Goal: Book appointment/travel/reservation

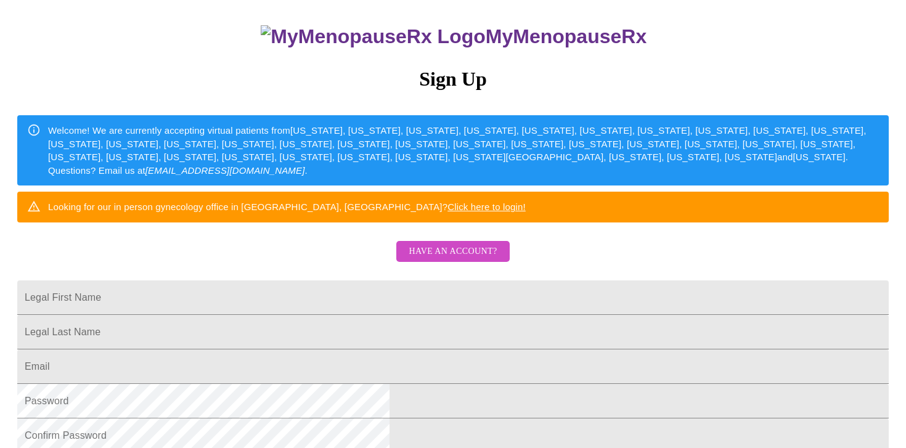
scroll to position [94, 0]
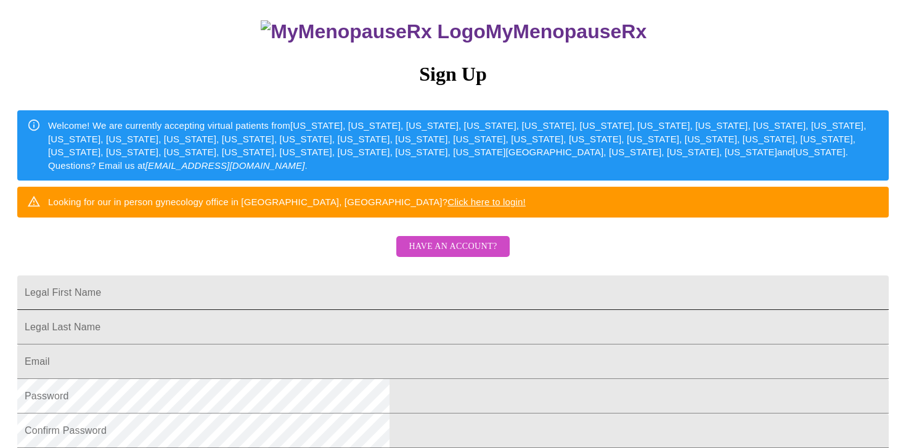
click at [349, 310] on input "Legal First Name" at bounding box center [452, 292] width 871 height 34
type input "[PERSON_NAME]"
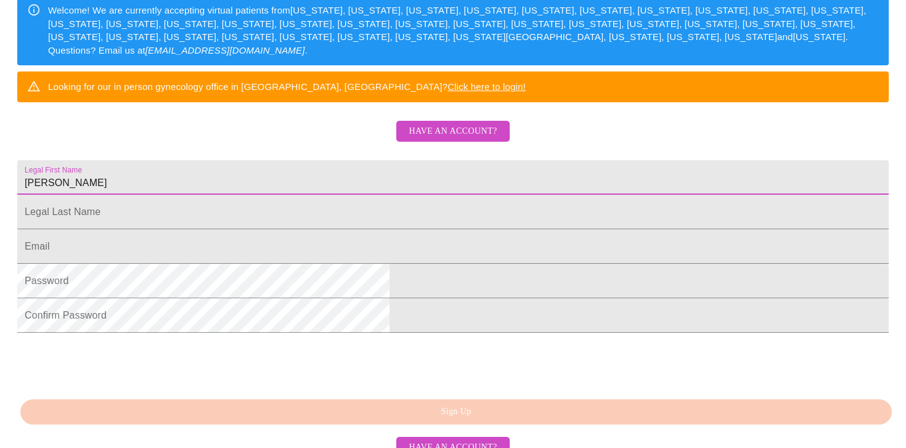
scroll to position [211, 0]
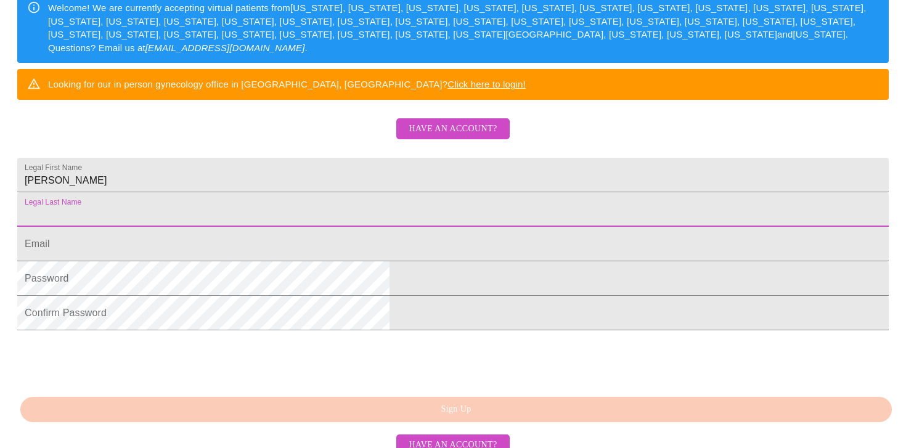
click at [353, 227] on input "Legal First Name" at bounding box center [452, 209] width 871 height 34
type input "[PERSON_NAME]"
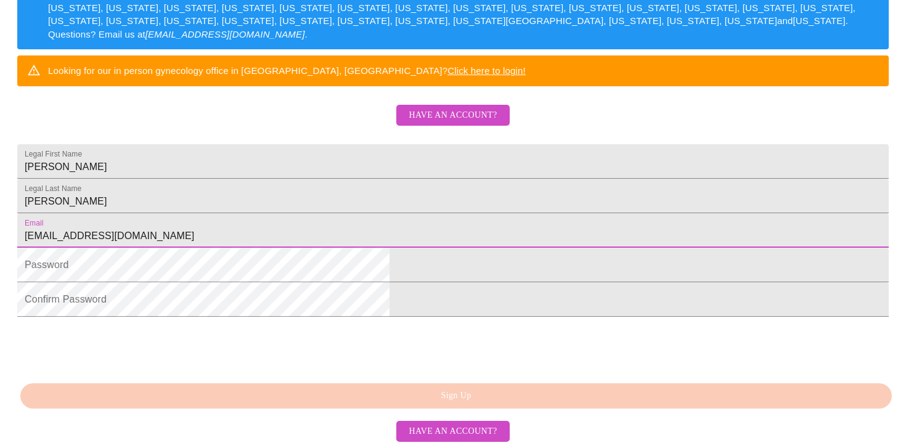
scroll to position [317, 0]
type input "[EMAIL_ADDRESS][DOMAIN_NAME]"
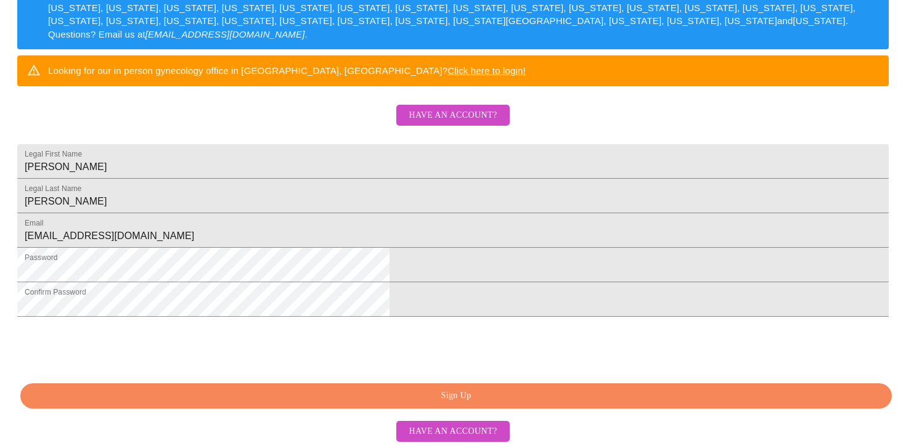
click at [460, 397] on span "Sign Up" at bounding box center [455, 395] width 843 height 15
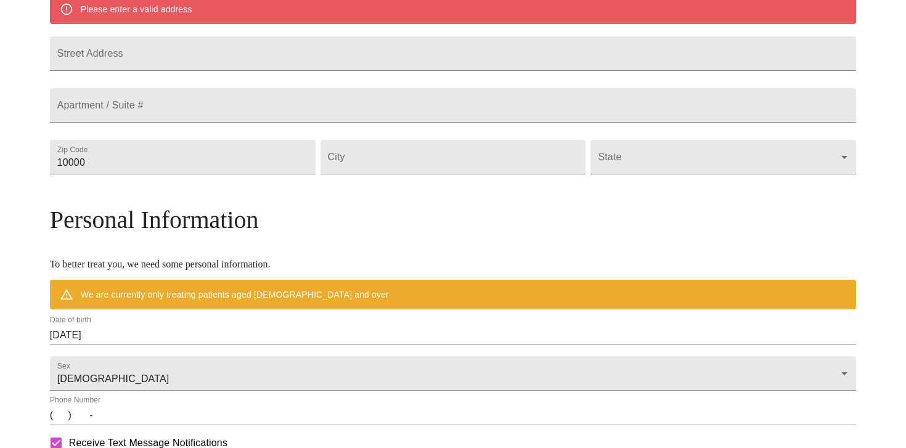
scroll to position [269, 0]
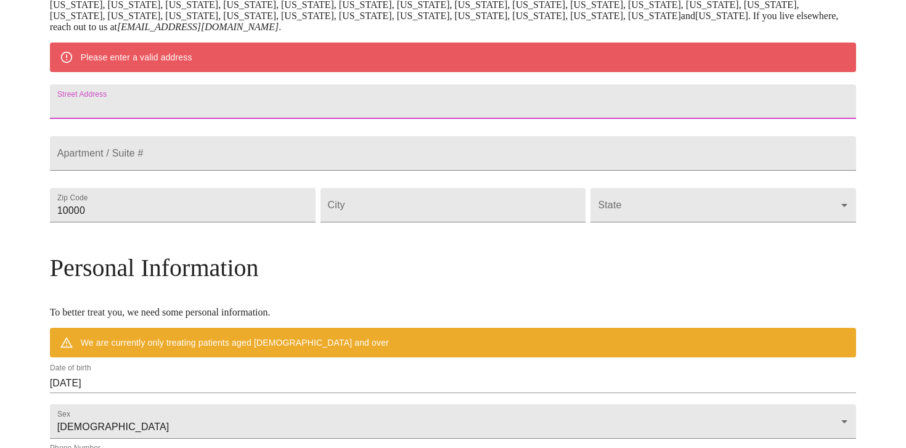
click at [306, 109] on input "Street Address" at bounding box center [453, 101] width 806 height 34
type input "[STREET_ADDRESS]"
click at [198, 222] on input "10000" at bounding box center [183, 205] width 266 height 34
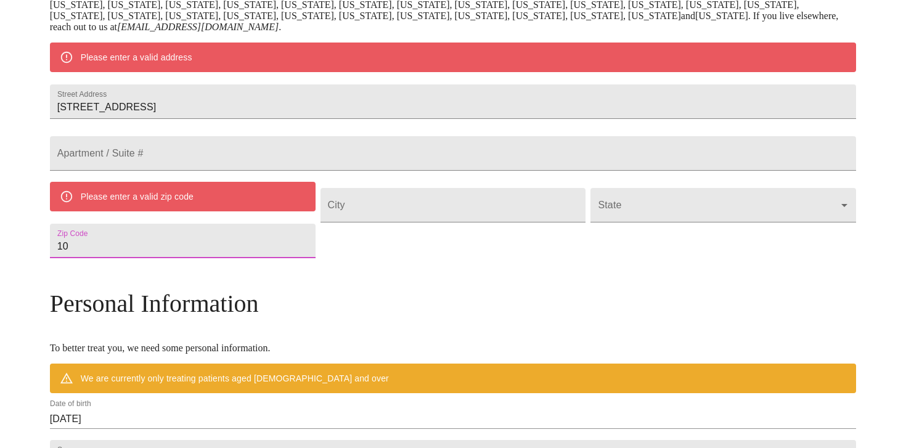
type input "1"
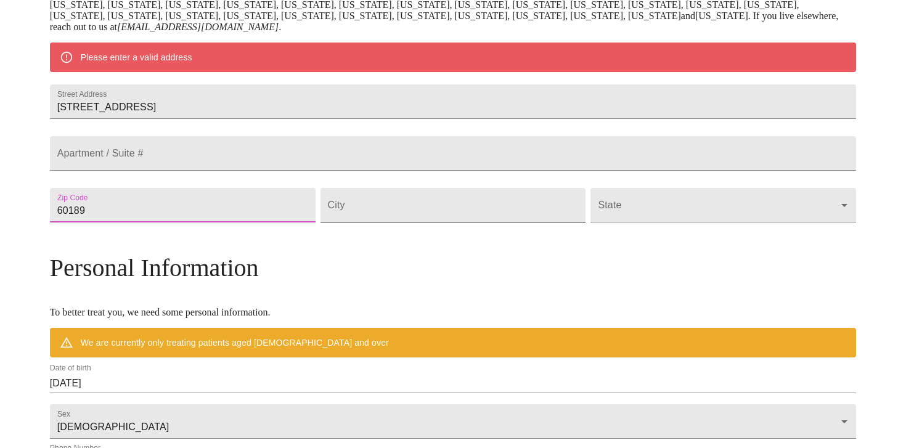
type input "60189"
click at [443, 222] on input "Street Address" at bounding box center [453, 205] width 266 height 34
type input "Wheaton"
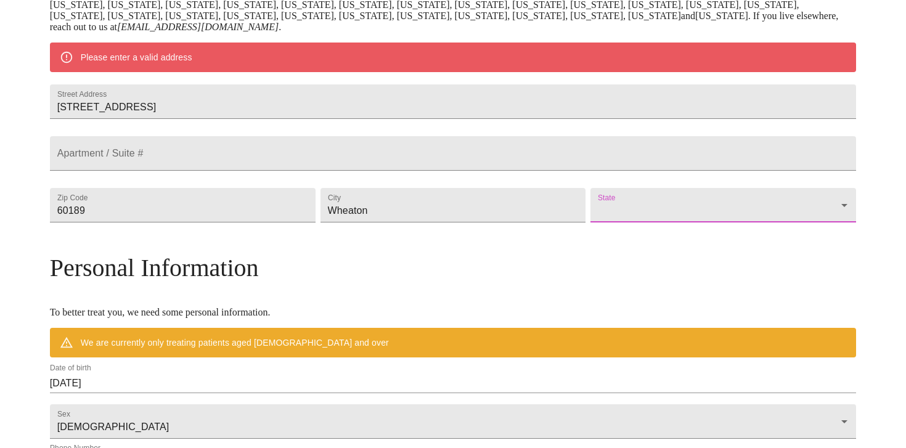
click at [628, 246] on body "MyMenopauseRx Welcome to MyMenopauseRx Since it's your first time here, you'll …" at bounding box center [453, 221] width 896 height 971
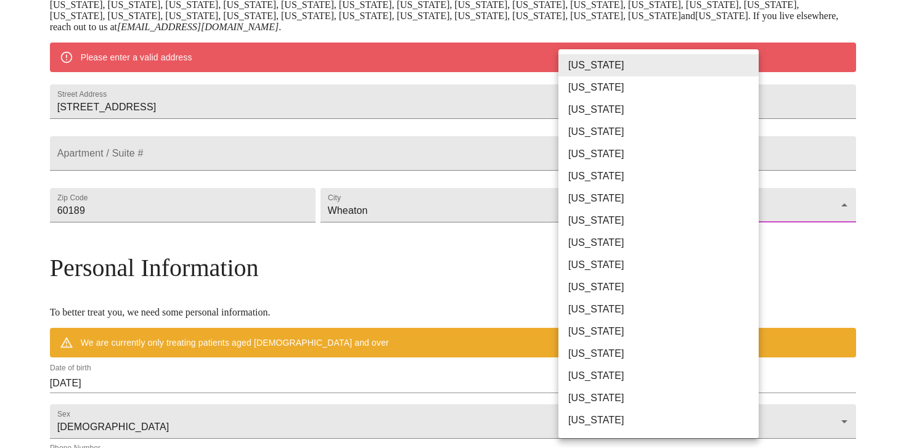
click at [587, 336] on li "[US_STATE]" at bounding box center [658, 331] width 200 height 22
type input "[US_STATE]"
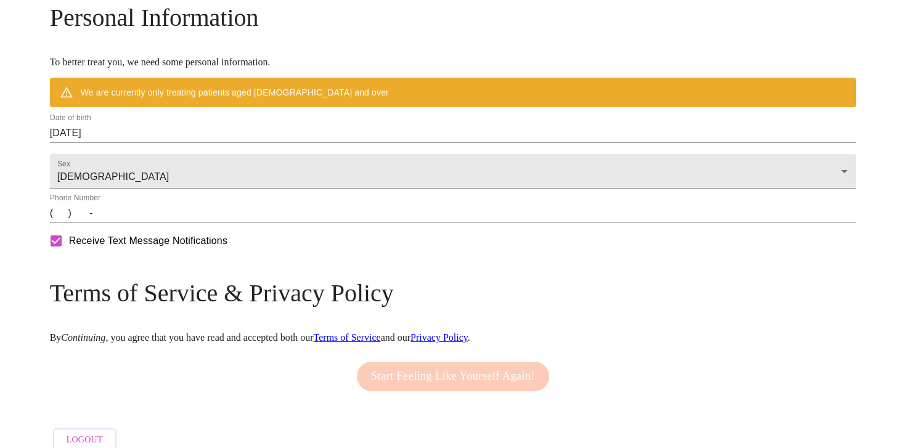
scroll to position [495, 0]
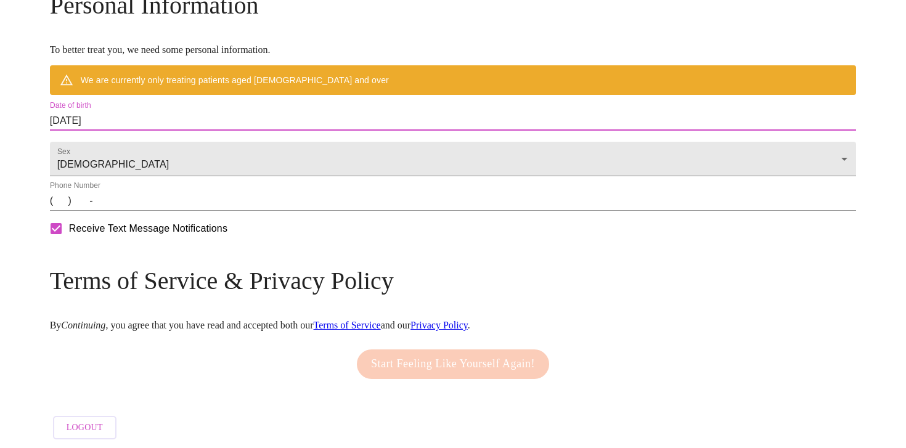
click at [222, 131] on input "[DATE]" at bounding box center [453, 121] width 806 height 20
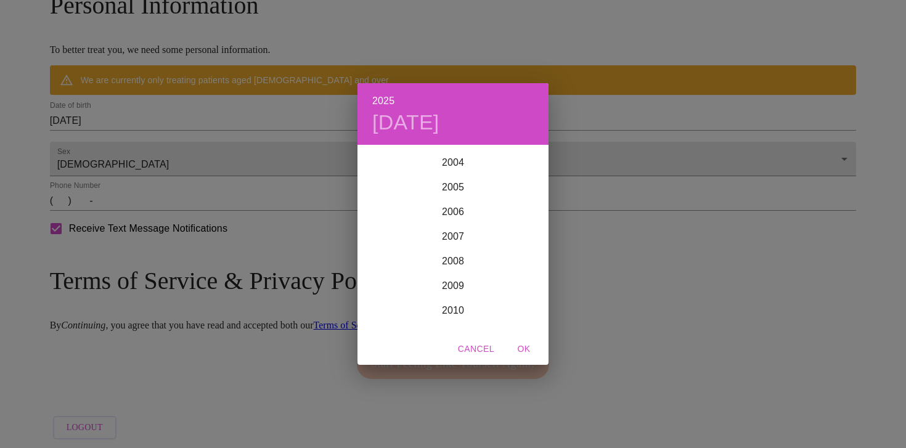
scroll to position [2530, 0]
click at [460, 261] on div "2006" at bounding box center [452, 265] width 191 height 25
click at [392, 167] on div "Jan" at bounding box center [388, 169] width 63 height 46
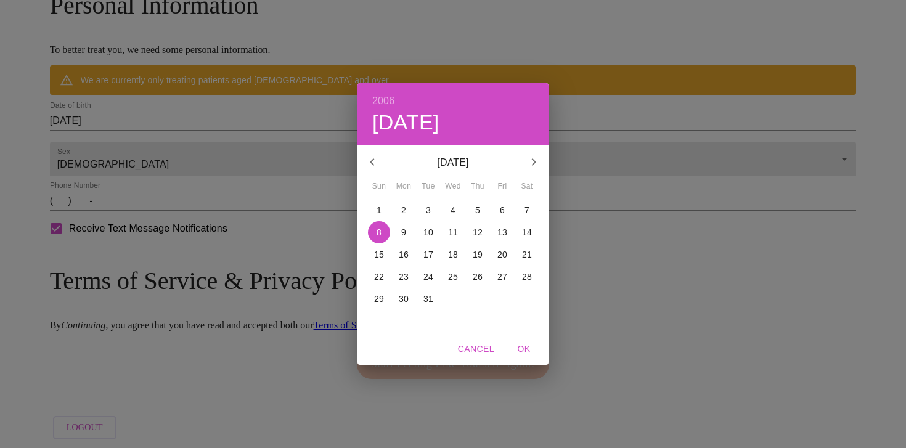
click at [383, 208] on span "1" at bounding box center [379, 210] width 22 height 12
click at [471, 163] on p "[DATE]" at bounding box center [453, 162] width 132 height 15
click at [520, 344] on span "OK" at bounding box center [524, 348] width 30 height 15
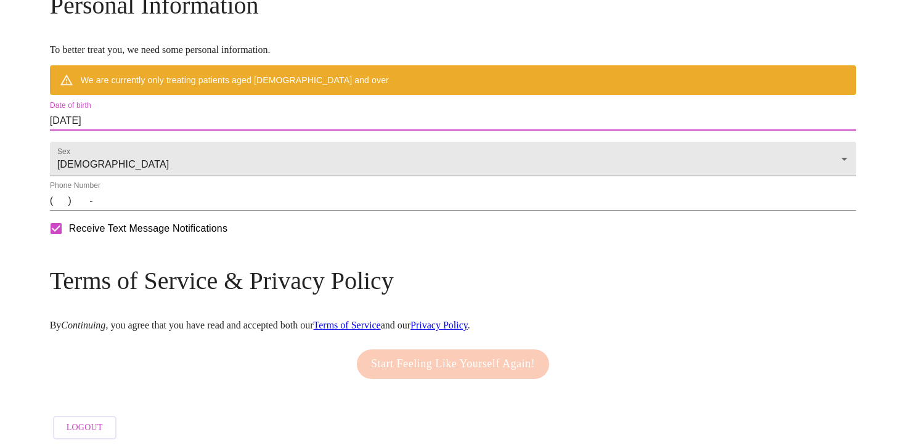
click at [197, 131] on input "[DATE]" at bounding box center [453, 121] width 806 height 20
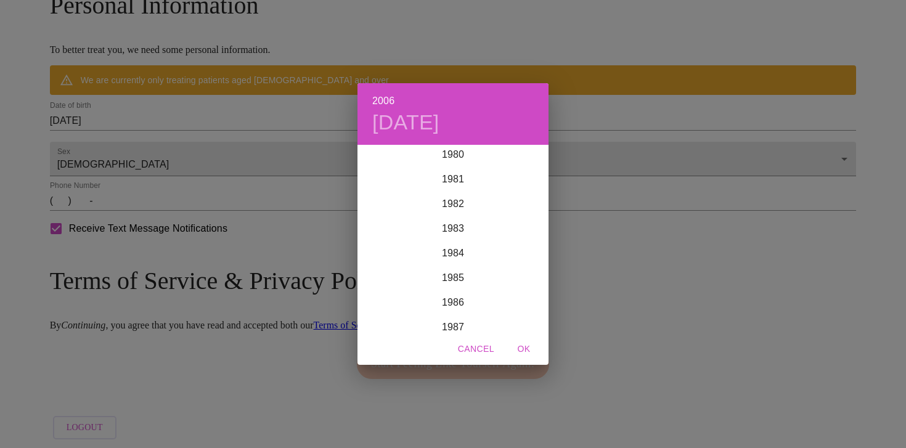
scroll to position [1955, 0]
click at [454, 153] on div "1978" at bounding box center [452, 150] width 191 height 25
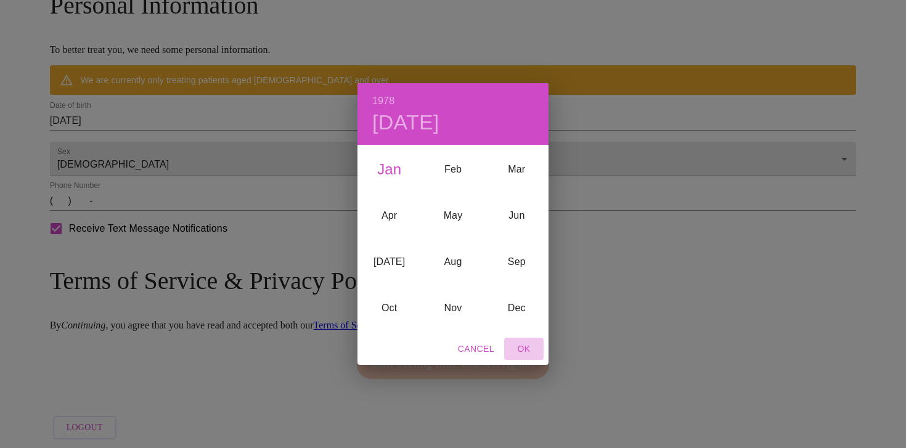
click at [527, 346] on span "OK" at bounding box center [524, 348] width 30 height 15
type input "[DATE]"
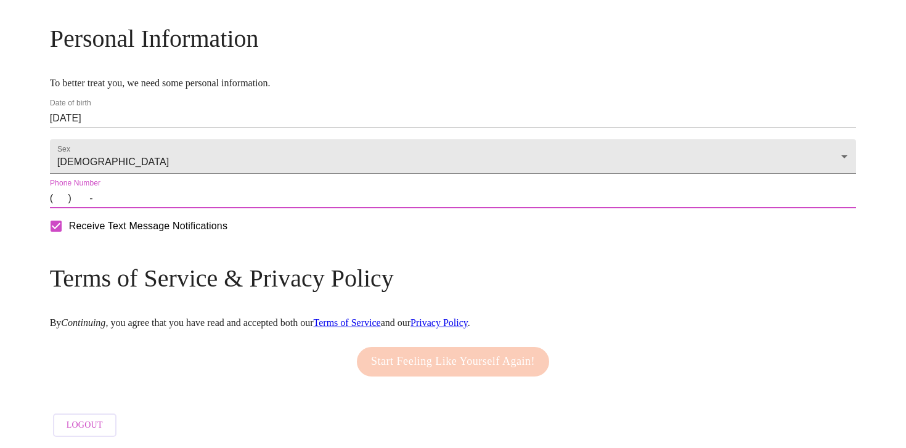
click at [194, 198] on input "(   )    -" at bounding box center [453, 199] width 806 height 20
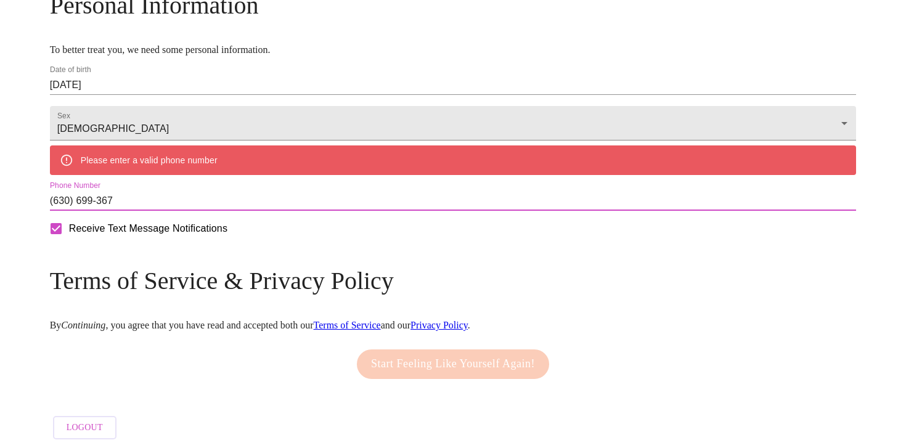
type input "[PHONE_NUMBER]"
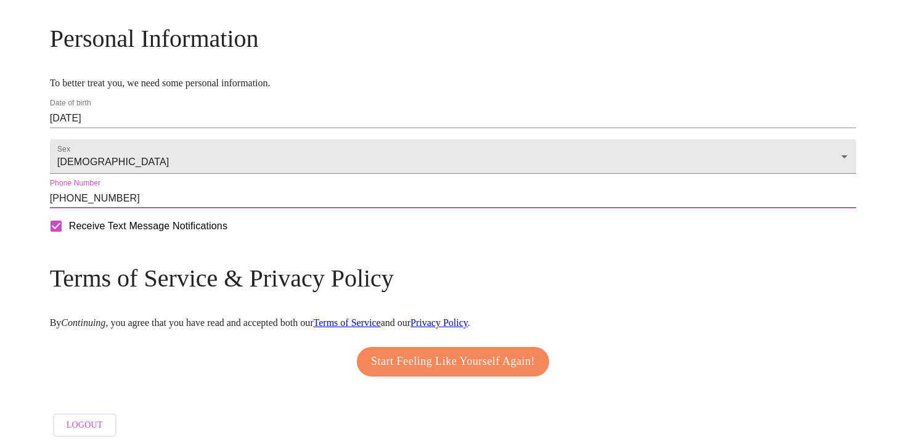
scroll to position [500, 0]
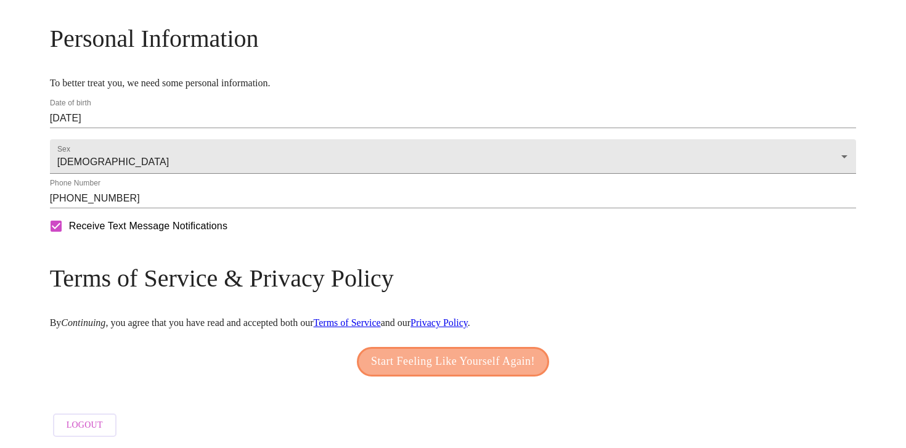
click at [453, 355] on span "Start Feeling Like Yourself Again!" at bounding box center [453, 362] width 164 height 20
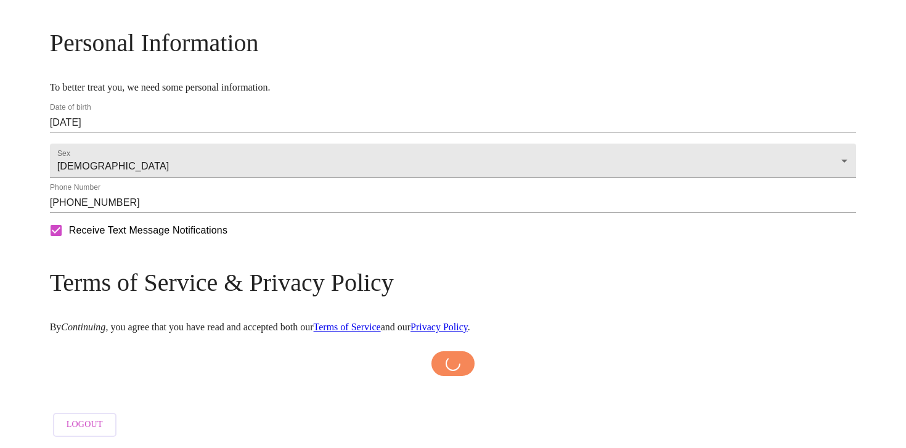
scroll to position [496, 0]
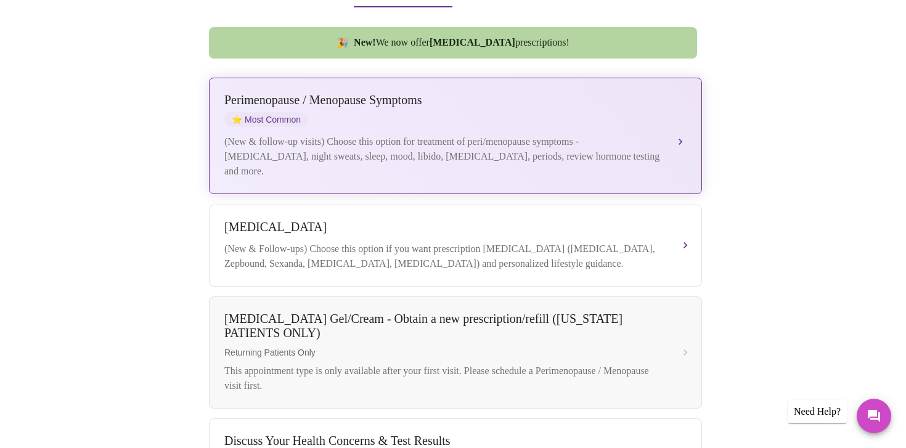
scroll to position [302, 0]
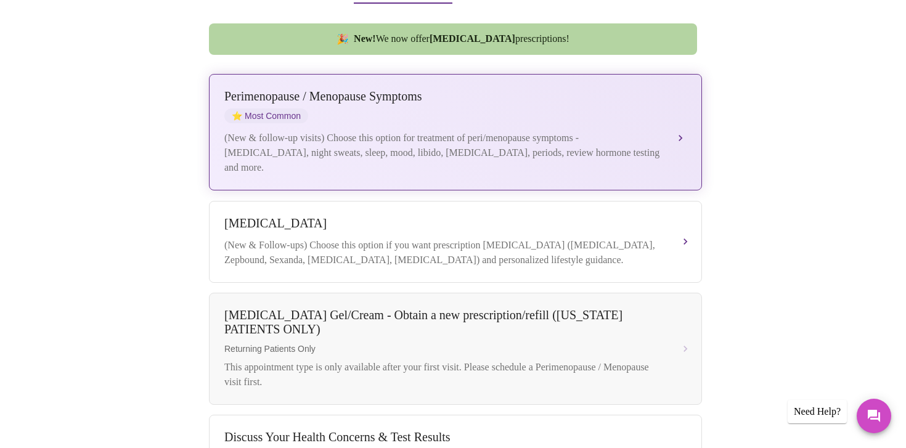
click at [611, 104] on div "[MEDICAL_DATA] / Menopause Symptoms ⭐ Most Common" at bounding box center [442, 106] width 437 height 34
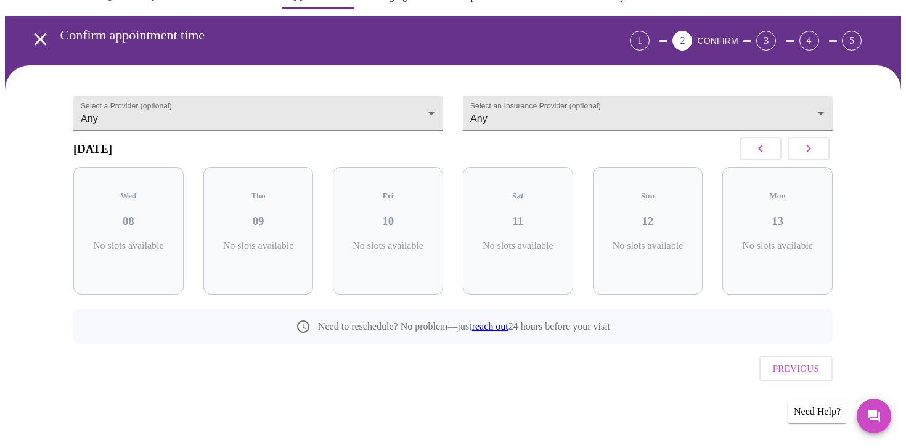
scroll to position [15, 0]
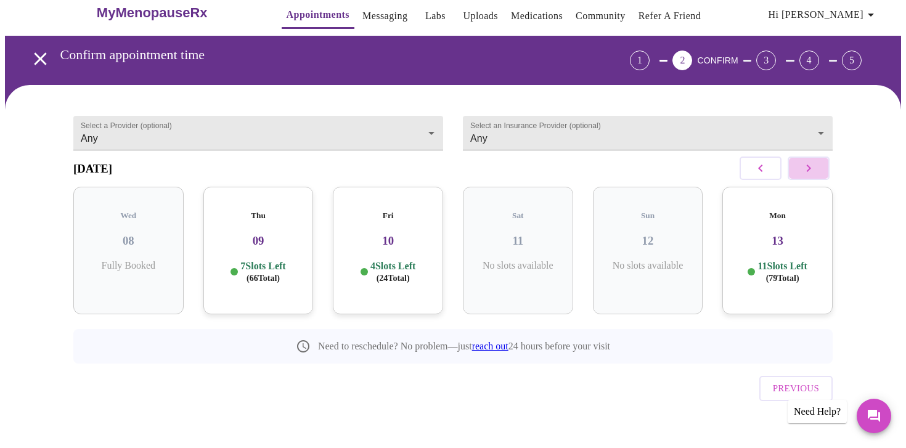
click at [811, 174] on icon "button" at bounding box center [808, 168] width 15 height 15
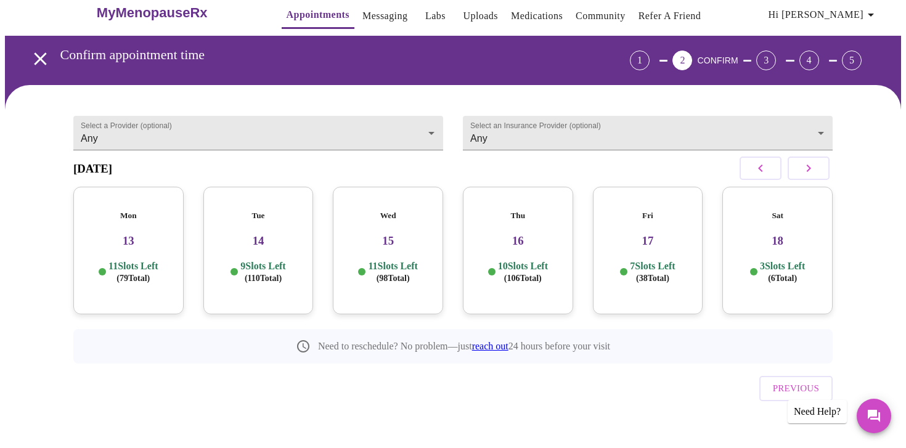
click at [265, 262] on p "9 Slots Left ( 110 Total)" at bounding box center [262, 272] width 45 height 24
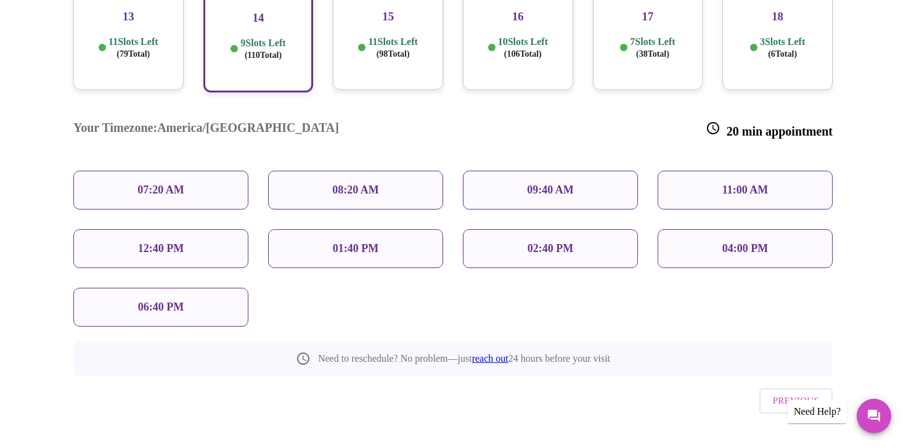
scroll to position [239, 0]
click at [570, 184] on p "09:40 AM" at bounding box center [550, 190] width 47 height 13
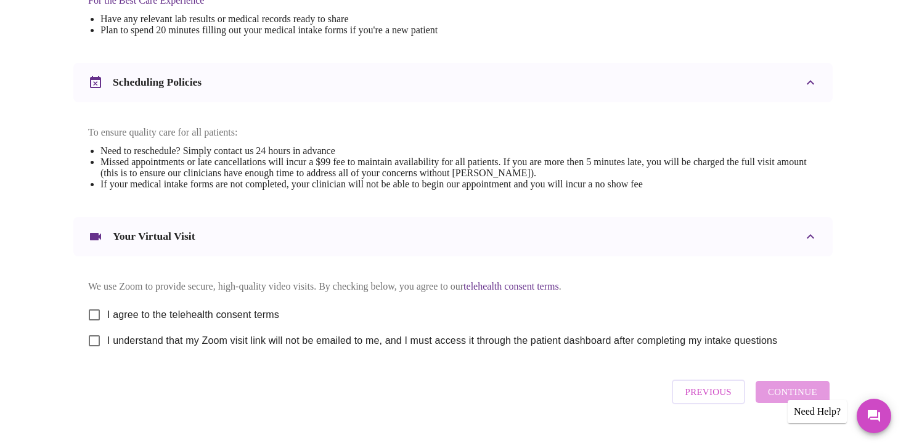
scroll to position [445, 0]
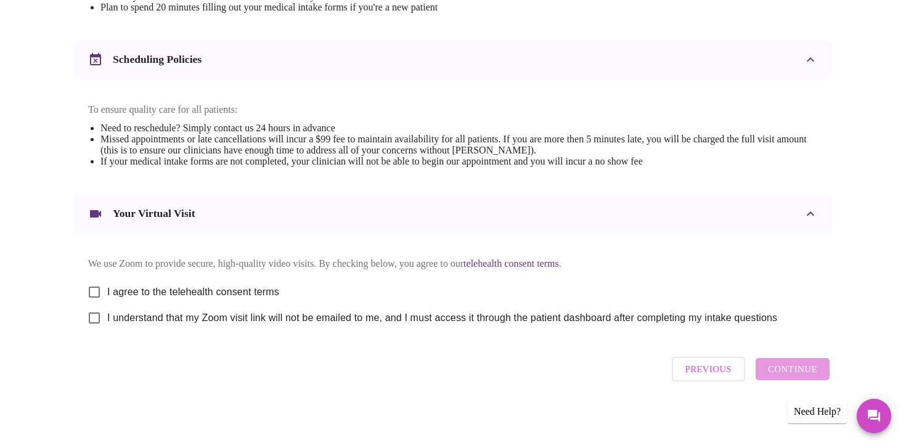
click at [96, 286] on input "I agree to the telehealth consent terms" at bounding box center [94, 292] width 26 height 26
checkbox input "true"
click at [94, 316] on input "I understand that my Zoom visit link will not be emailed to me, and I must acce…" at bounding box center [94, 318] width 26 height 26
checkbox input "true"
click at [791, 376] on span "Continue" at bounding box center [792, 369] width 49 height 16
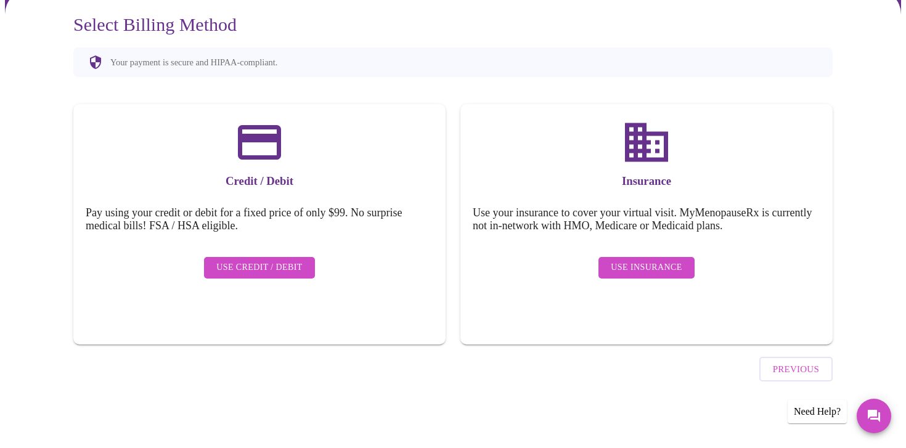
scroll to position [76, 0]
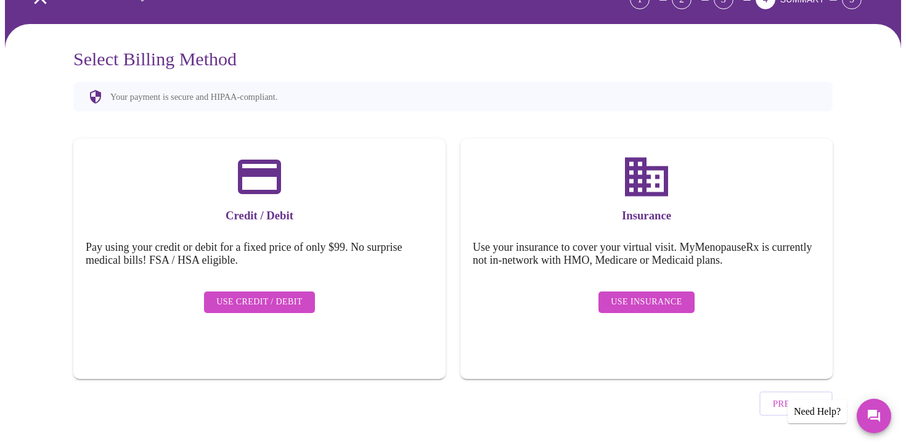
click at [645, 294] on span "Use Insurance" at bounding box center [645, 301] width 71 height 15
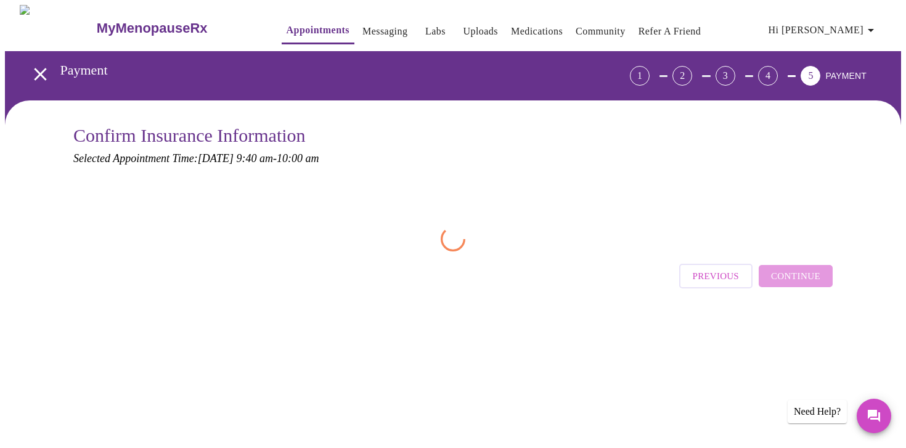
scroll to position [0, 0]
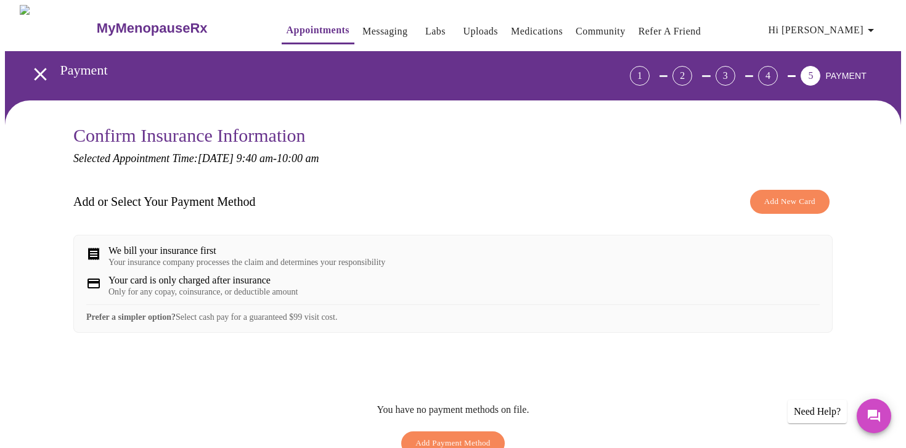
click at [189, 264] on div "Your insurance company processes the claim and determines your responsibility" at bounding box center [246, 262] width 277 height 10
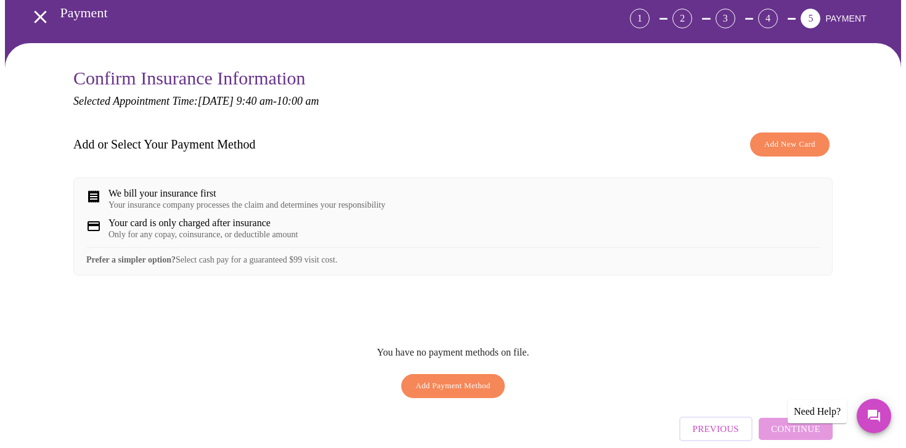
scroll to position [63, 0]
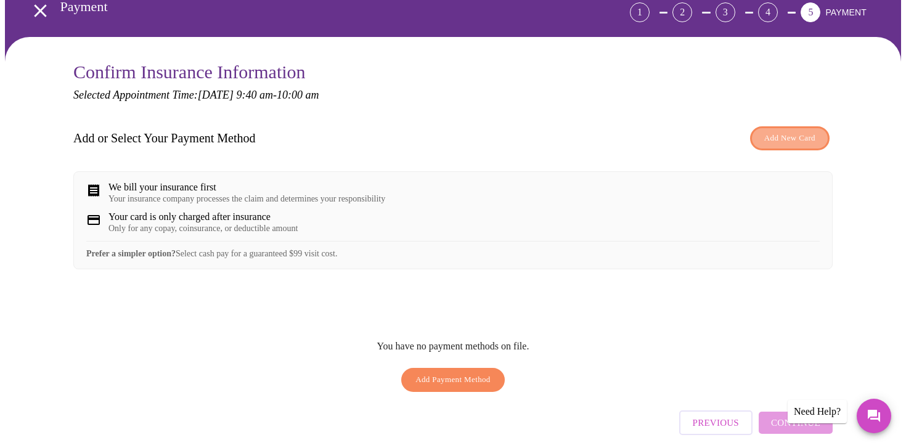
click at [780, 136] on span "Add New Card" at bounding box center [789, 138] width 51 height 14
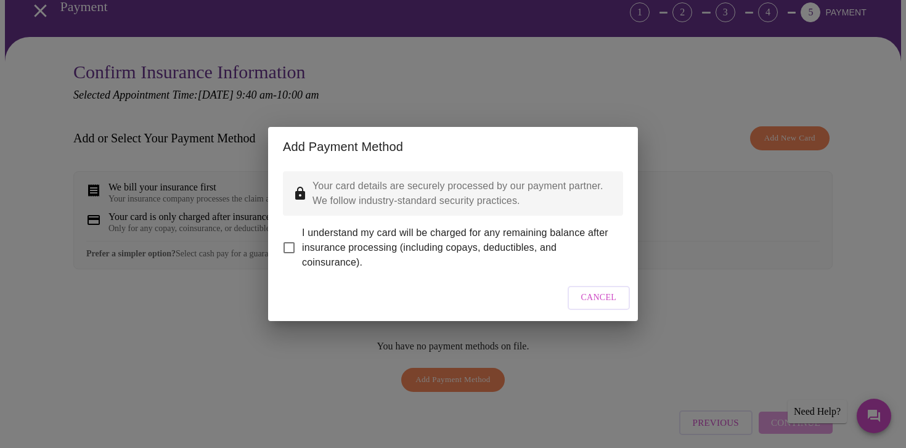
click at [287, 245] on input "I understand my card will be charged for any remaining balance after insurance …" at bounding box center [289, 248] width 26 height 26
checkbox input "true"
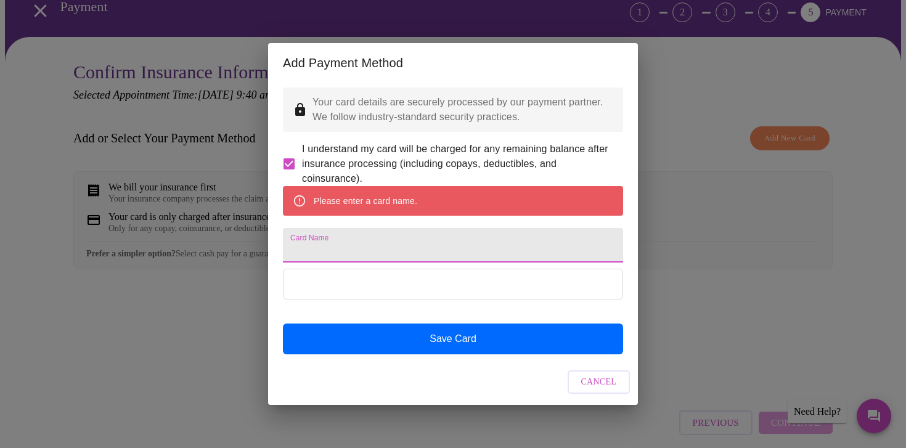
click at [323, 254] on input "Card Name" at bounding box center [453, 245] width 340 height 34
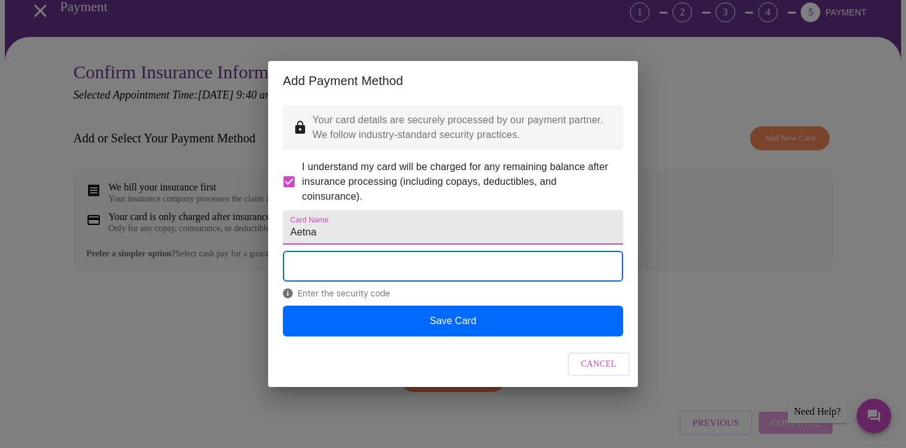
click at [327, 238] on input "Aetna" at bounding box center [453, 227] width 340 height 34
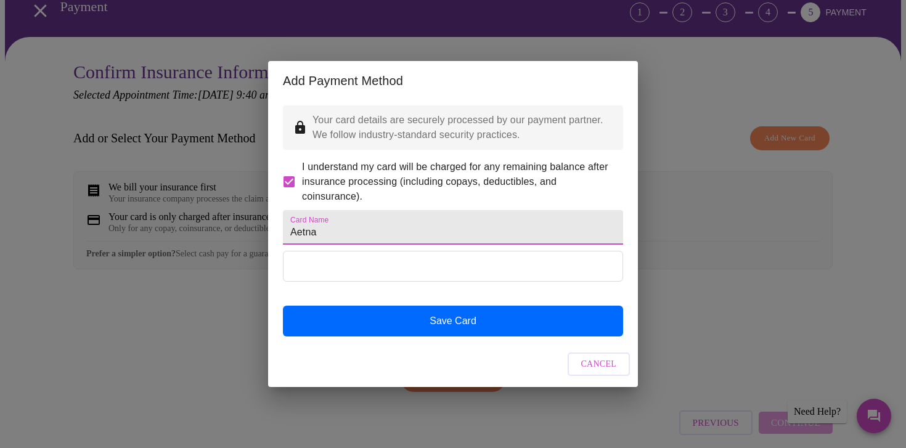
click at [327, 238] on input "Aetna" at bounding box center [453, 227] width 340 height 34
type input "A"
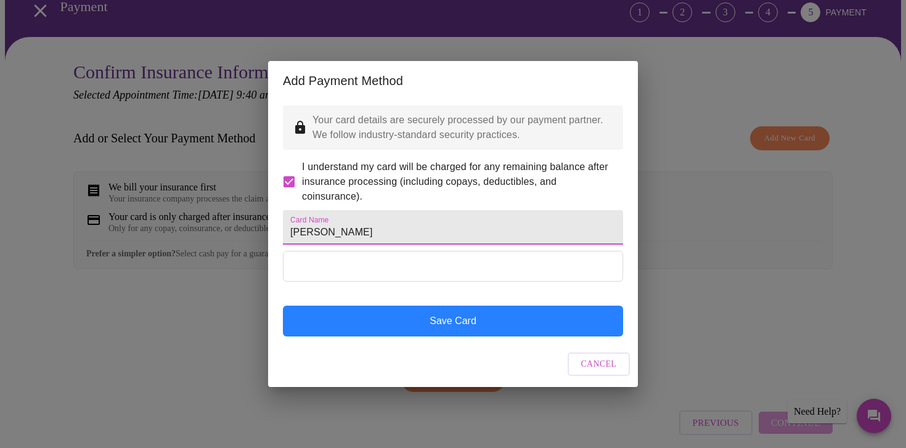
type input "[PERSON_NAME]"
click at [438, 336] on button "Save Card" at bounding box center [453, 321] width 340 height 31
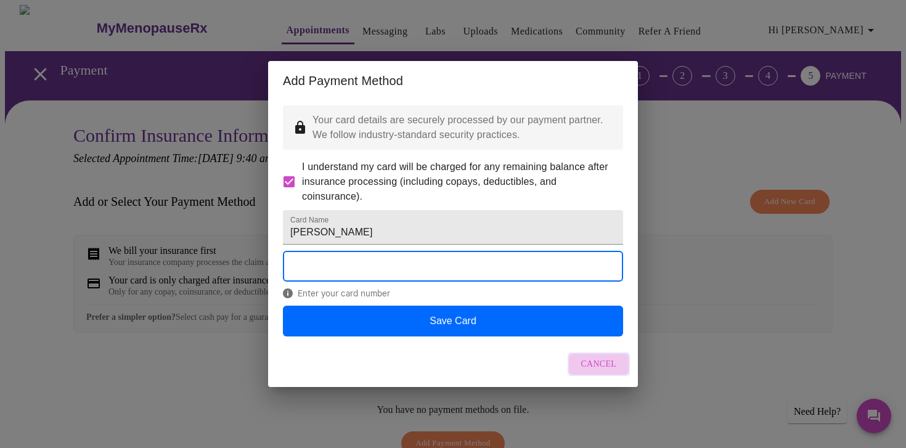
click at [597, 372] on span "Cancel" at bounding box center [599, 364] width 36 height 15
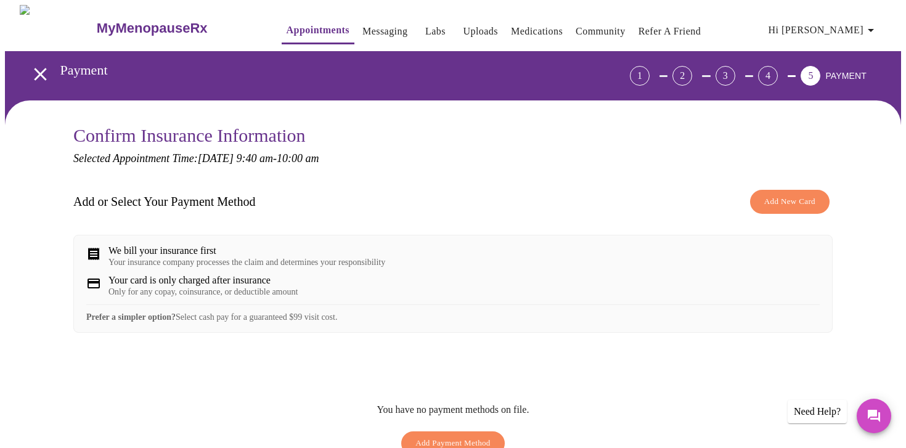
click at [167, 256] on div "We bill your insurance first" at bounding box center [246, 250] width 277 height 11
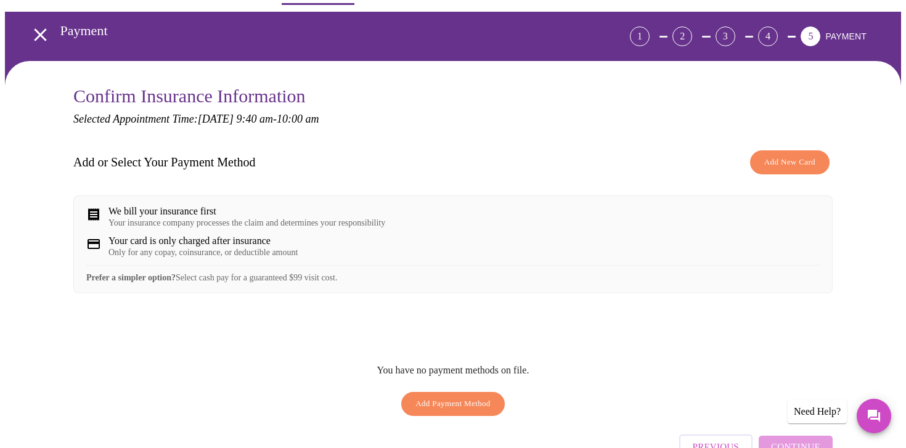
scroll to position [44, 0]
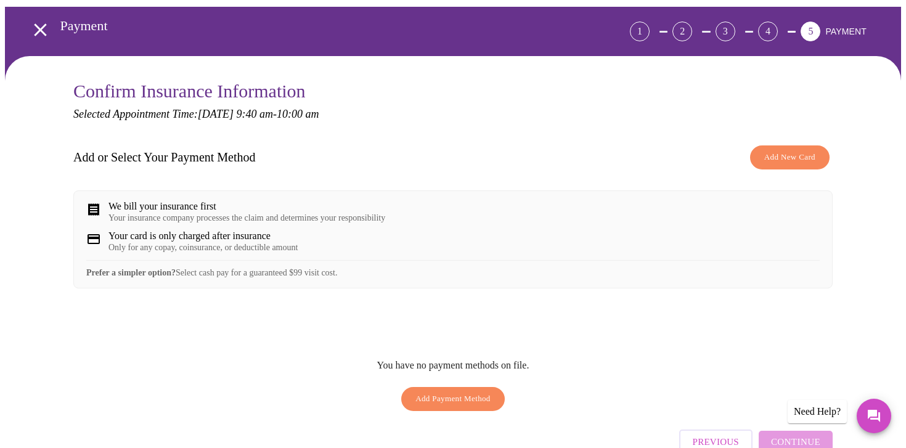
click at [779, 159] on span "Add New Card" at bounding box center [789, 157] width 51 height 14
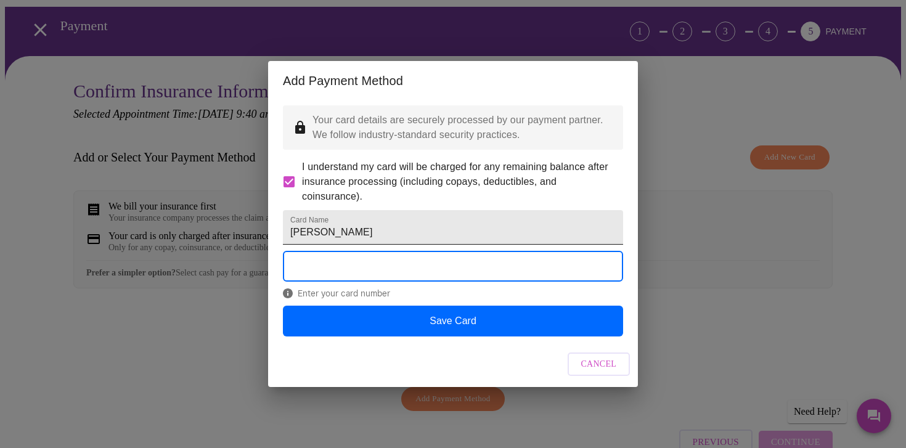
click at [400, 238] on input "[PERSON_NAME]" at bounding box center [453, 227] width 340 height 34
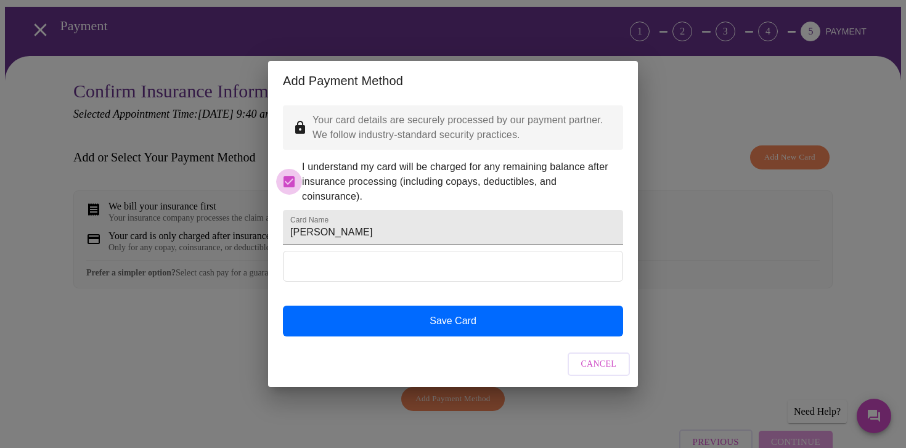
click at [287, 169] on input "I understand my card will be charged for any remaining balance after insurance …" at bounding box center [289, 182] width 26 height 26
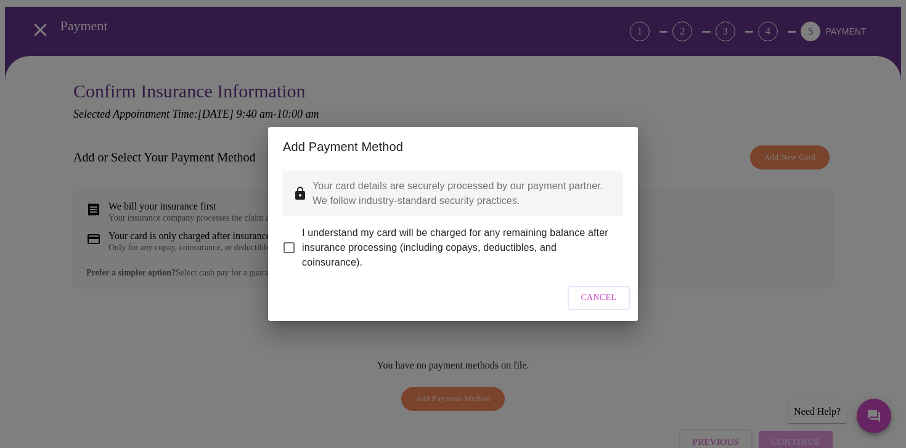
click at [291, 235] on input "I understand my card will be charged for any remaining balance after insurance …" at bounding box center [289, 248] width 26 height 26
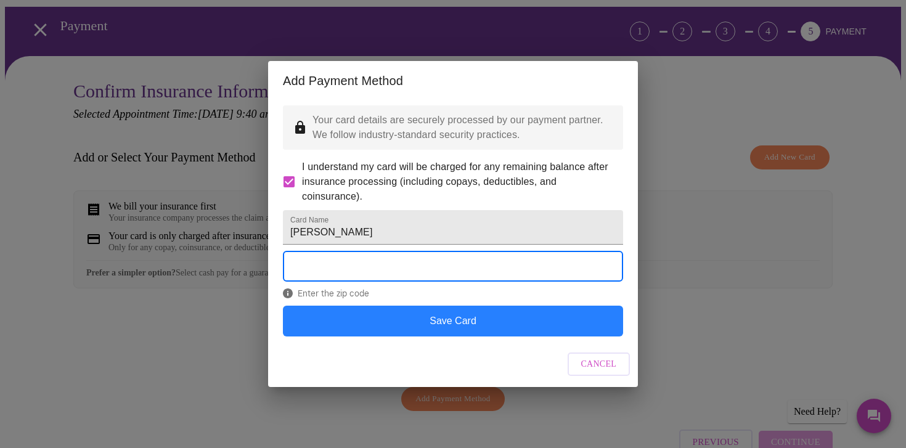
click at [468, 336] on button "Save Card" at bounding box center [453, 321] width 340 height 31
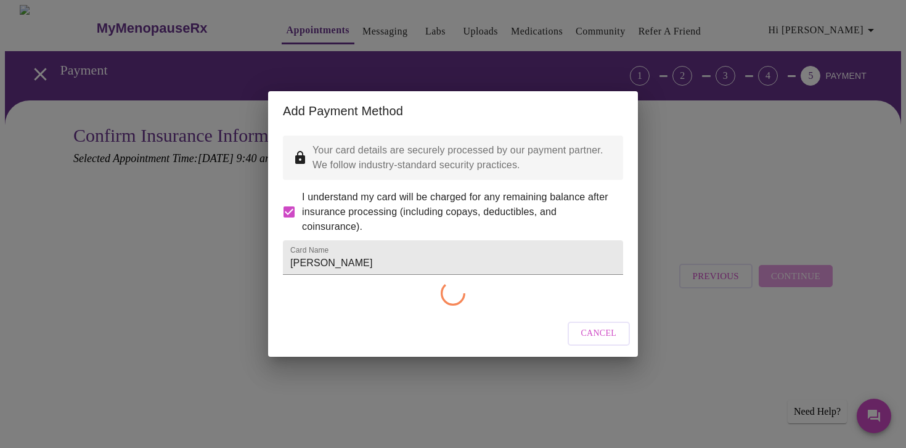
scroll to position [0, 0]
checkbox input "false"
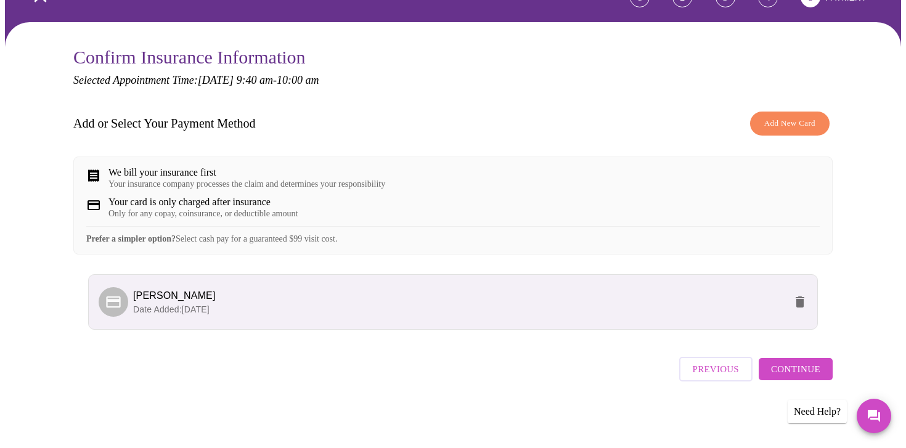
scroll to position [88, 0]
click at [210, 179] on div "Your insurance company processes the claim and determines your responsibility" at bounding box center [246, 184] width 277 height 10
click at [787, 371] on span "Continue" at bounding box center [795, 369] width 49 height 16
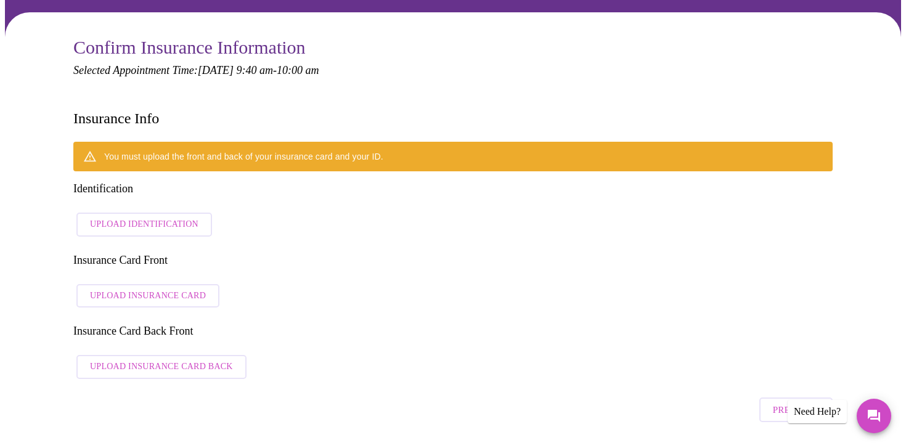
click at [163, 217] on span "Upload Identification" at bounding box center [144, 224] width 108 height 15
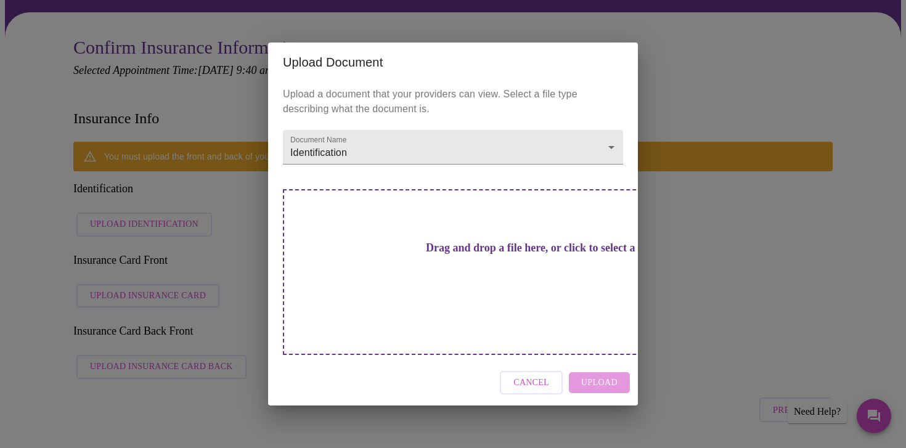
click at [535, 375] on span "Cancel" at bounding box center [531, 382] width 36 height 15
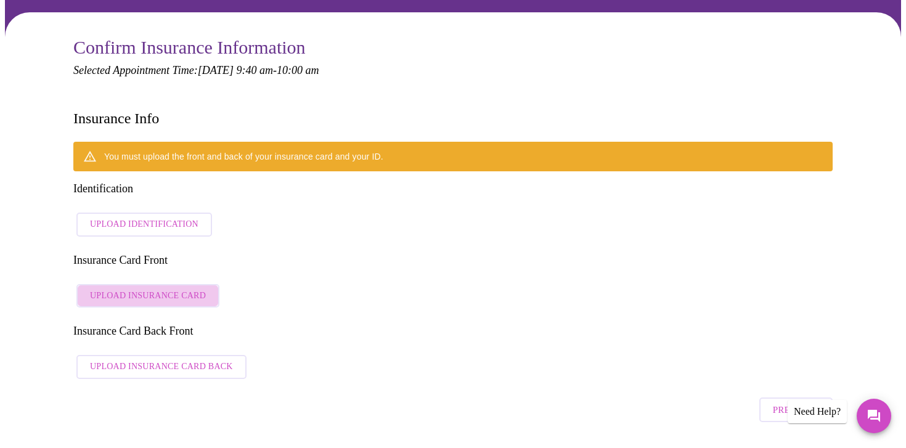
click at [147, 288] on span "Upload Insurance Card" at bounding box center [148, 295] width 116 height 15
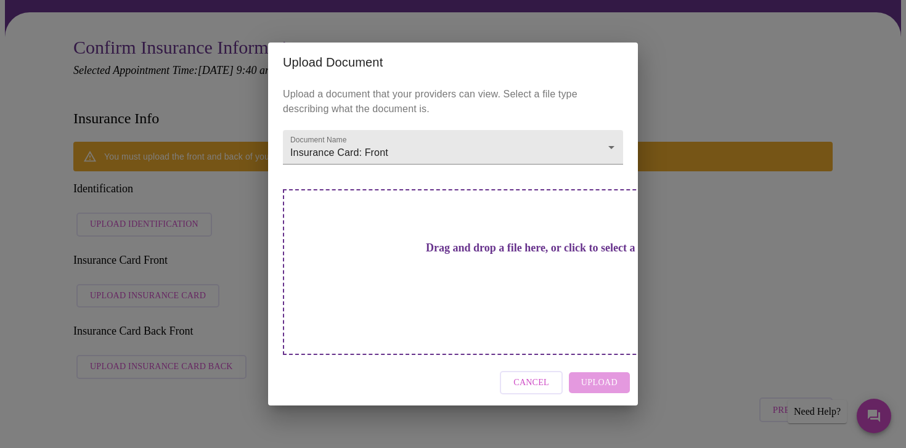
click at [596, 360] on div "Cancel Upload" at bounding box center [453, 383] width 370 height 46
click at [511, 254] on h3 "Drag and drop a file here, or click to select a file" at bounding box center [539, 247] width 340 height 13
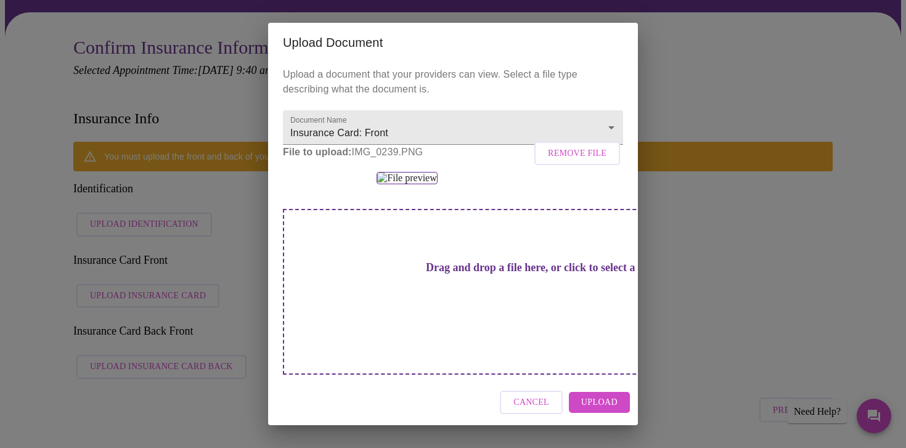
scroll to position [2, 0]
click at [598, 403] on span "Upload" at bounding box center [599, 402] width 36 height 15
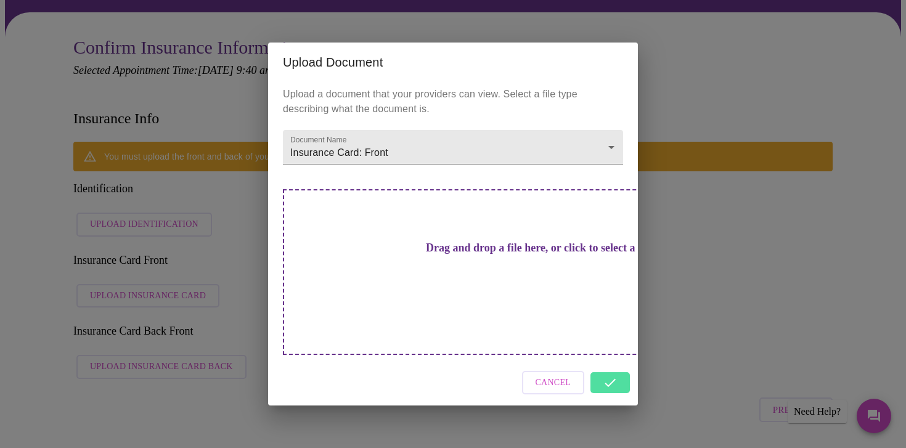
scroll to position [0, 0]
click at [607, 360] on div "Cancel" at bounding box center [453, 383] width 370 height 46
click at [662, 202] on div "Upload Document Upload a document that your providers can view. Select a file t…" at bounding box center [453, 224] width 906 height 448
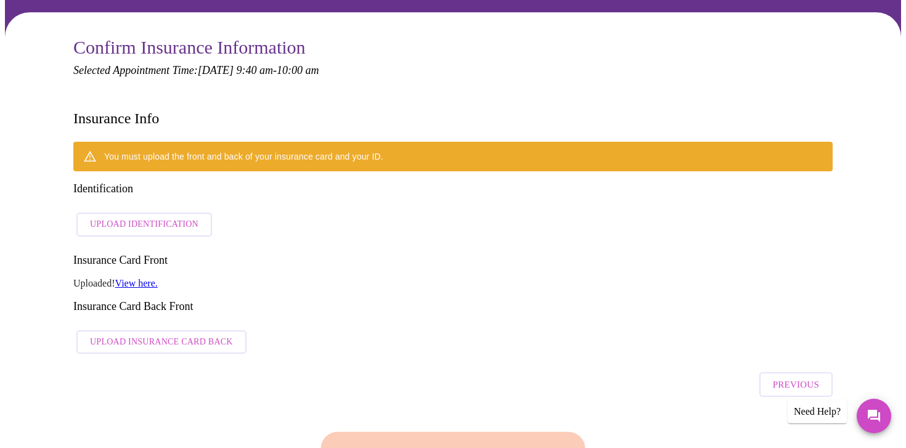
click at [179, 334] on span "Upload Insurance Card Back" at bounding box center [161, 341] width 143 height 15
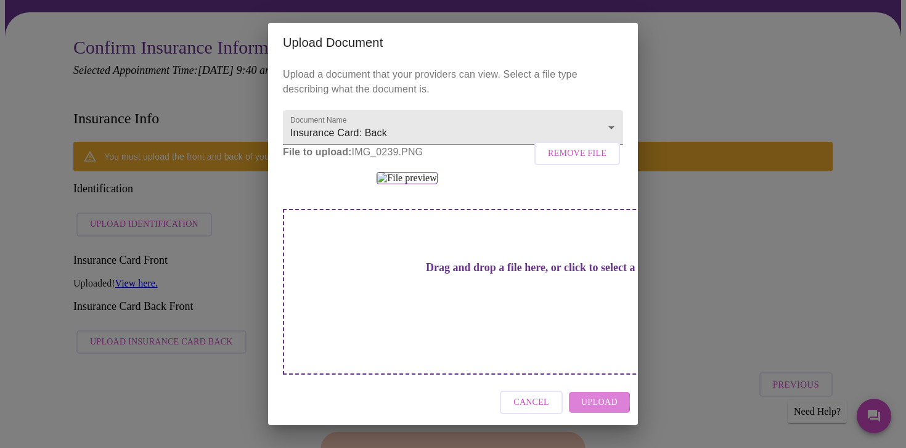
click at [588, 405] on span "Upload" at bounding box center [599, 402] width 36 height 15
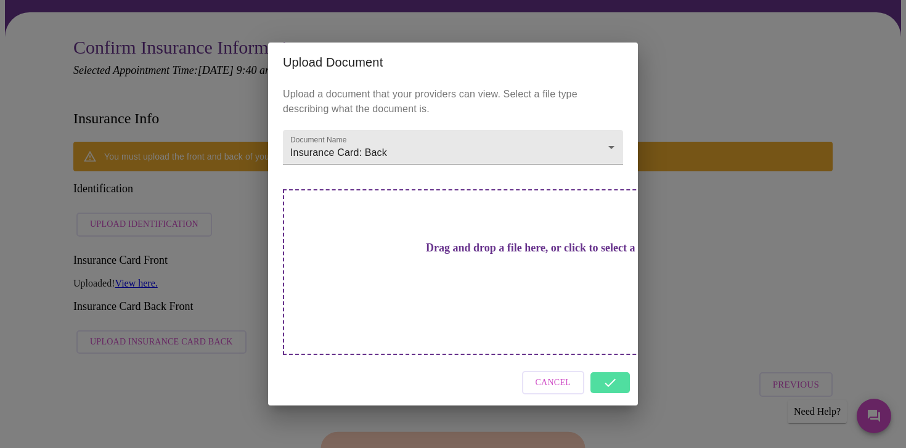
click at [617, 368] on div "Cancel" at bounding box center [453, 383] width 370 height 46
click at [607, 360] on div "Cancel" at bounding box center [453, 383] width 370 height 46
click at [603, 365] on div "Cancel" at bounding box center [453, 383] width 370 height 46
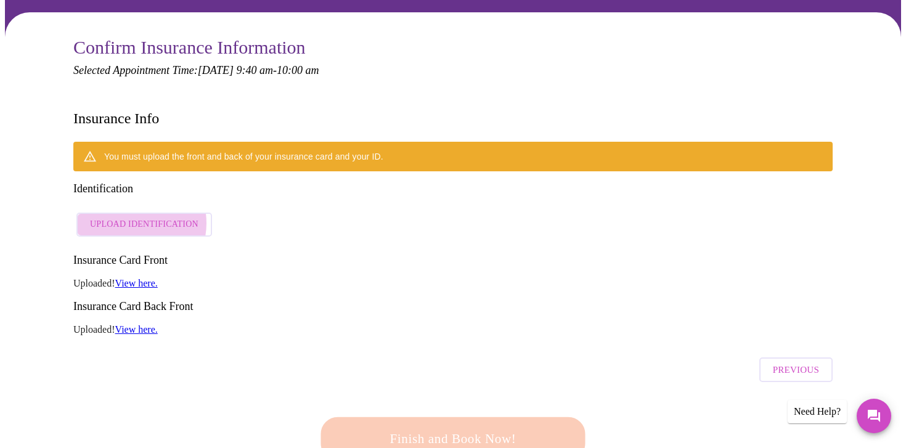
click at [131, 217] on span "Upload Identification" at bounding box center [144, 224] width 108 height 15
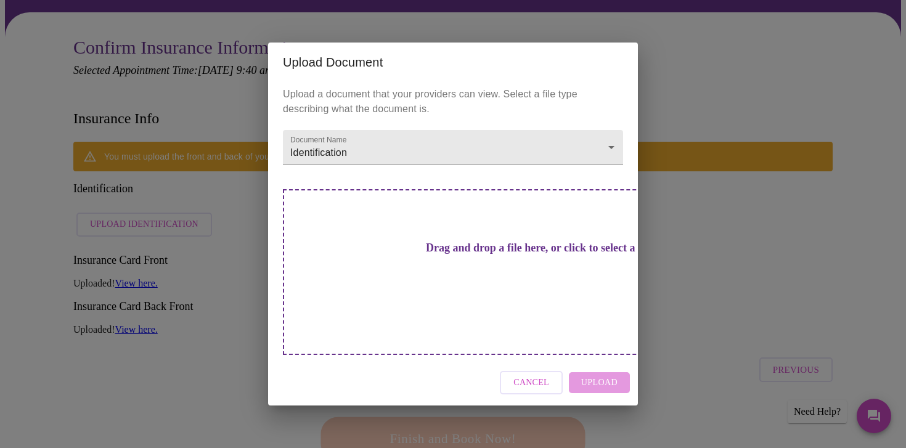
click at [543, 375] on span "Cancel" at bounding box center [531, 382] width 36 height 15
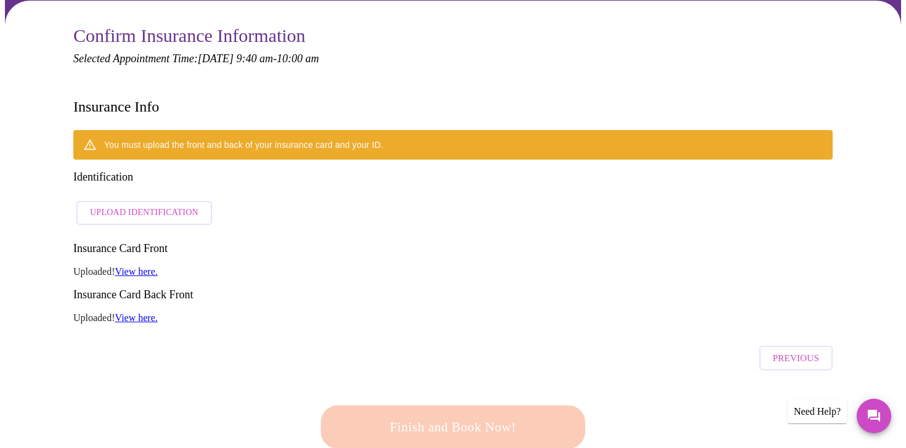
scroll to position [96, 0]
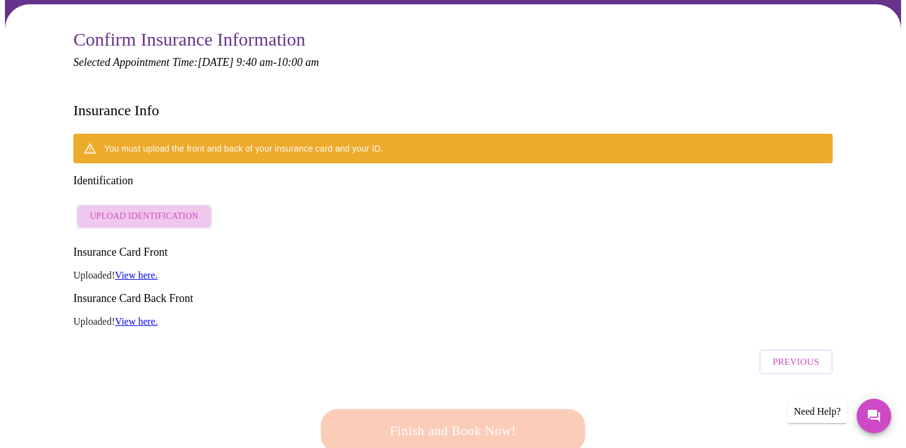
click at [156, 209] on span "Upload Identification" at bounding box center [144, 216] width 108 height 15
